Goal: Navigation & Orientation: Find specific page/section

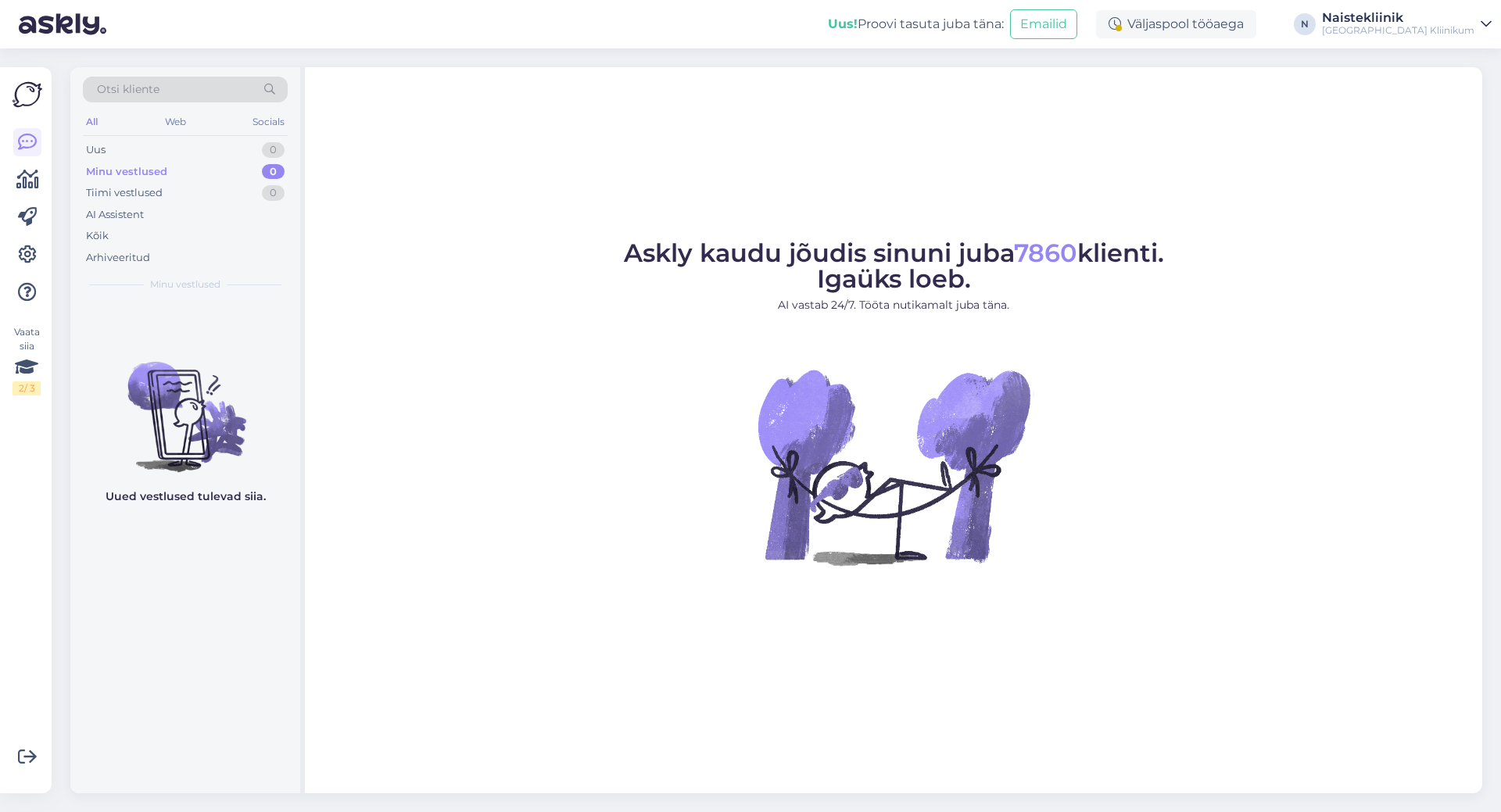
drag, startPoint x: 531, startPoint y: 334, endPoint x: 524, endPoint y: 308, distance: 26.9
click at [531, 332] on figure "Askly kaudu jõudis sinuni juba 7860 klienti. Igaüks loeb. AI vastab 24/7. Tööta…" at bounding box center [893, 423] width 1149 height 366
click at [94, 167] on div "Minu vestlused" at bounding box center [126, 172] width 81 height 16
click at [126, 193] on div "Tiimi vestlused" at bounding box center [124, 193] width 77 height 16
click at [129, 211] on div "AI Assistent" at bounding box center [114, 215] width 58 height 16
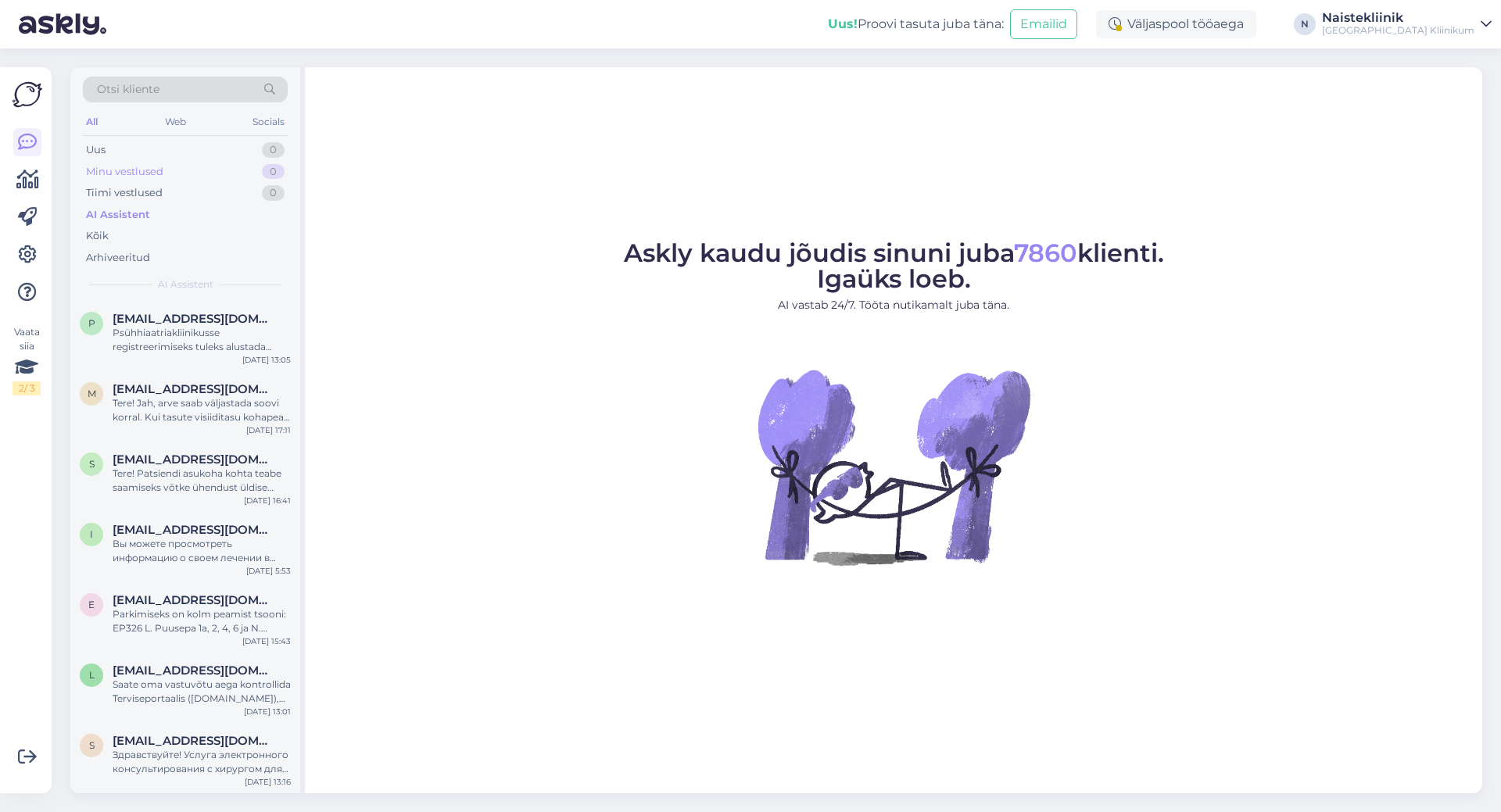
click at [128, 168] on div "Minu vestlused" at bounding box center [124, 172] width 78 height 16
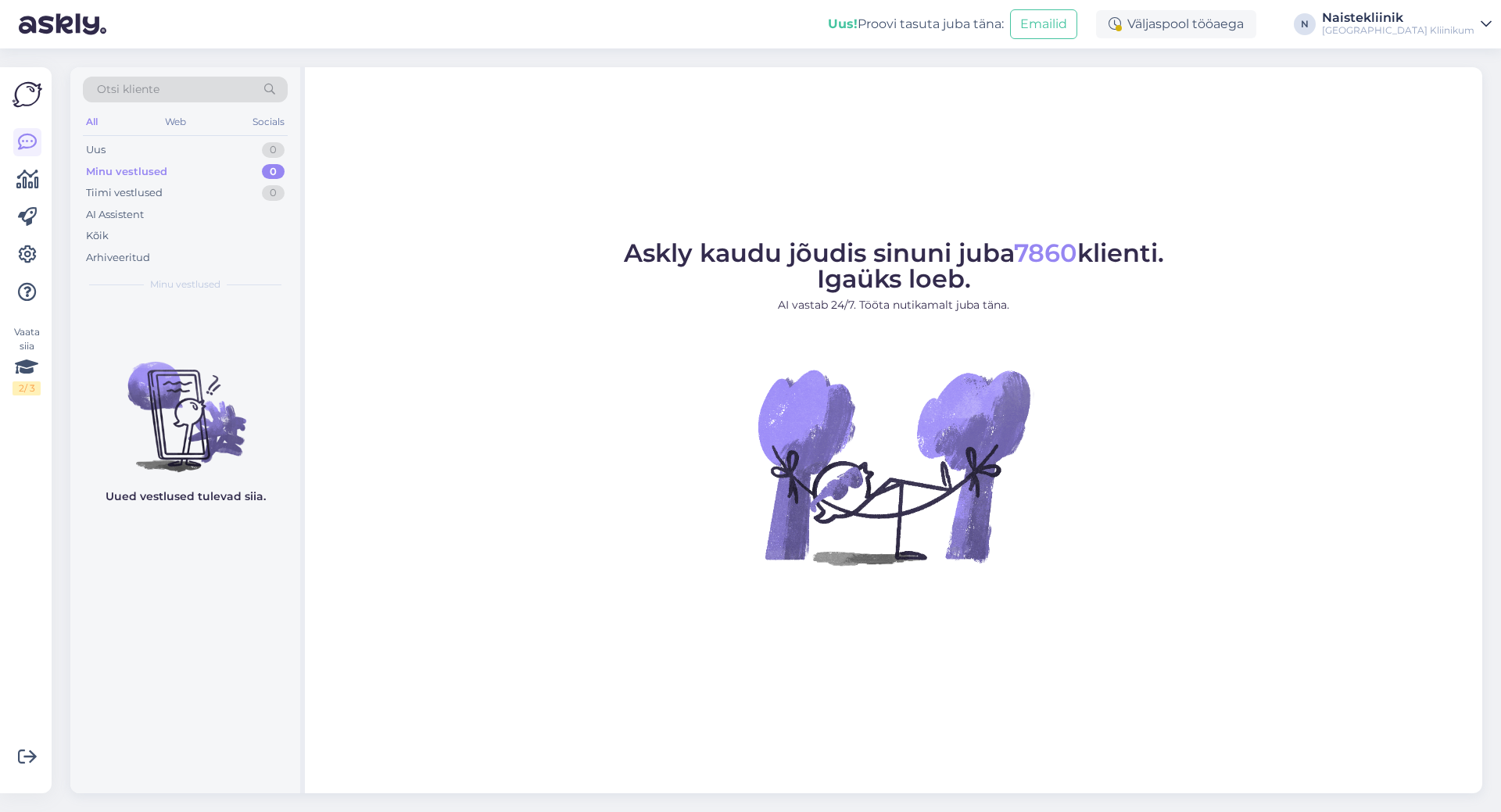
click at [213, 457] on img at bounding box center [185, 405] width 230 height 141
